Goal: Navigation & Orientation: Find specific page/section

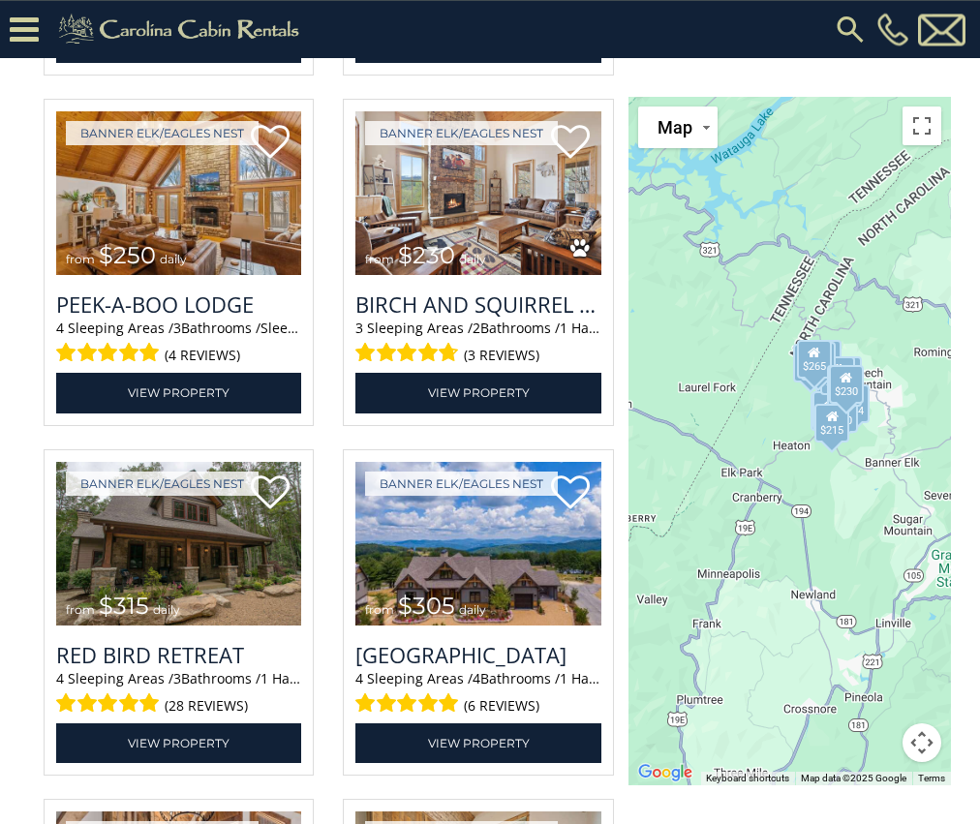
scroll to position [3736, 0]
click at [241, 627] on img at bounding box center [178, 544] width 245 height 165
